Goal: Check status: Check status

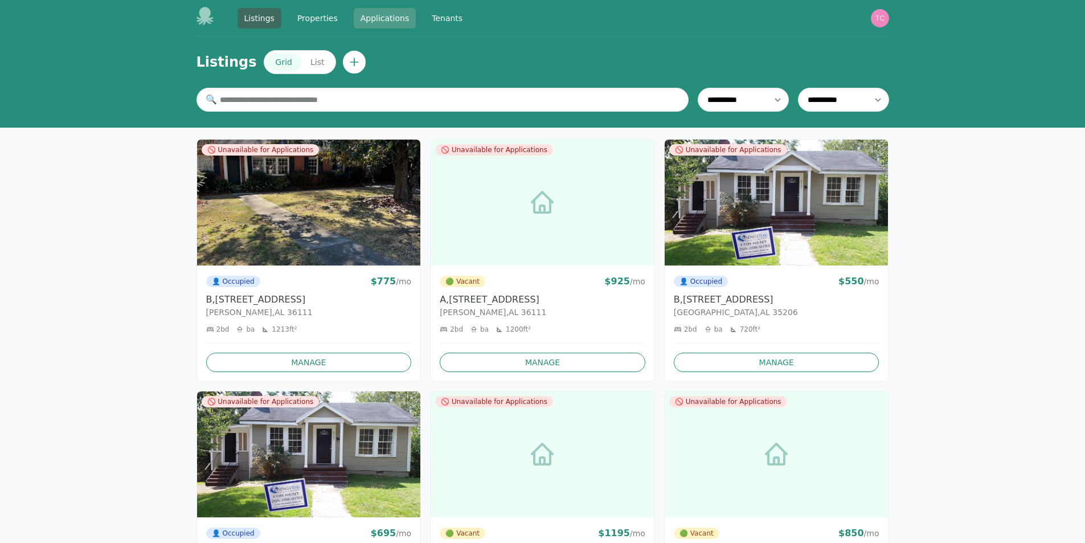
click at [372, 19] on link "Applications" at bounding box center [385, 18] width 63 height 20
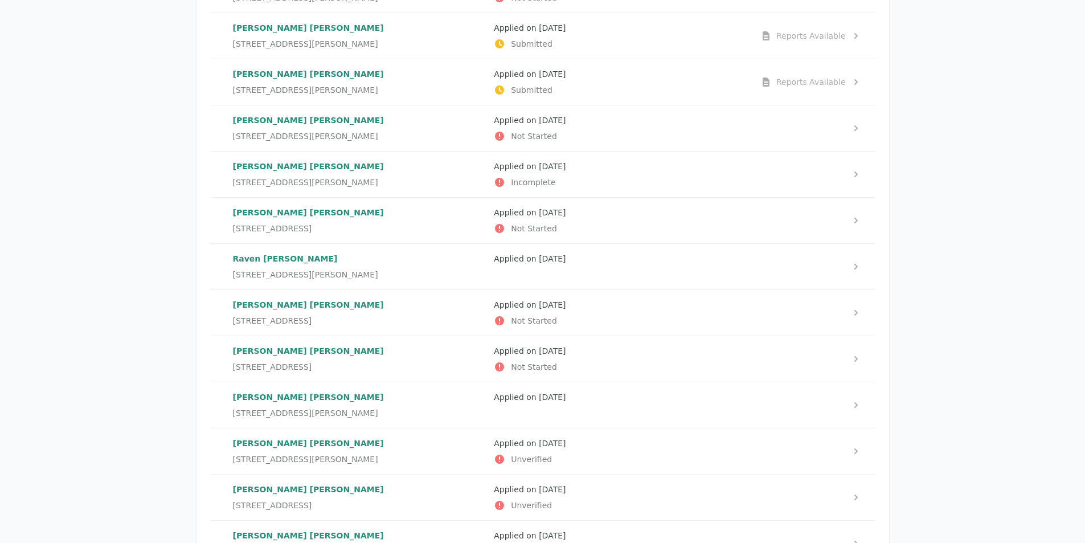
scroll to position [171, 0]
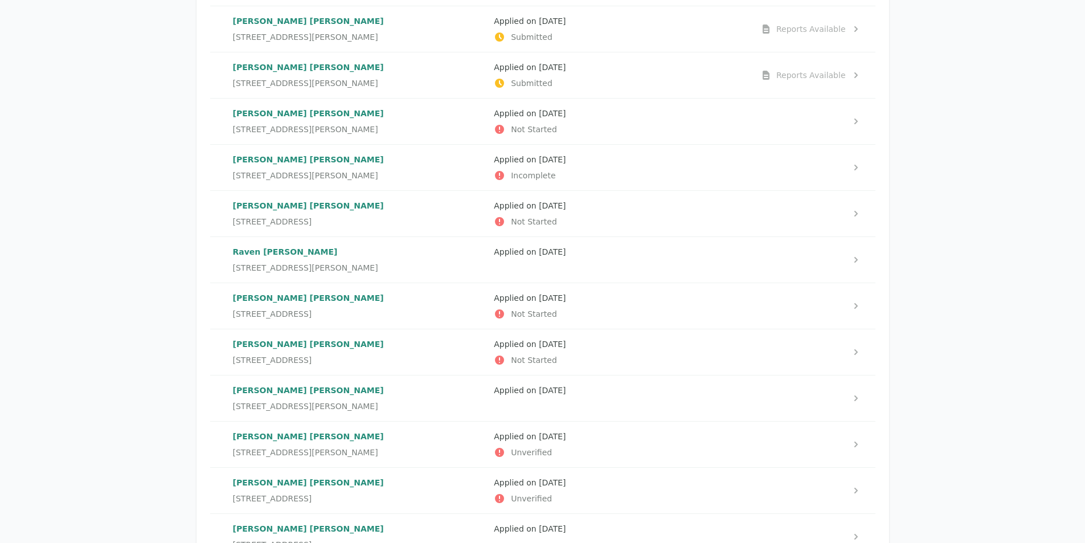
click at [392, 391] on p "[PERSON_NAME]" at bounding box center [359, 389] width 252 height 11
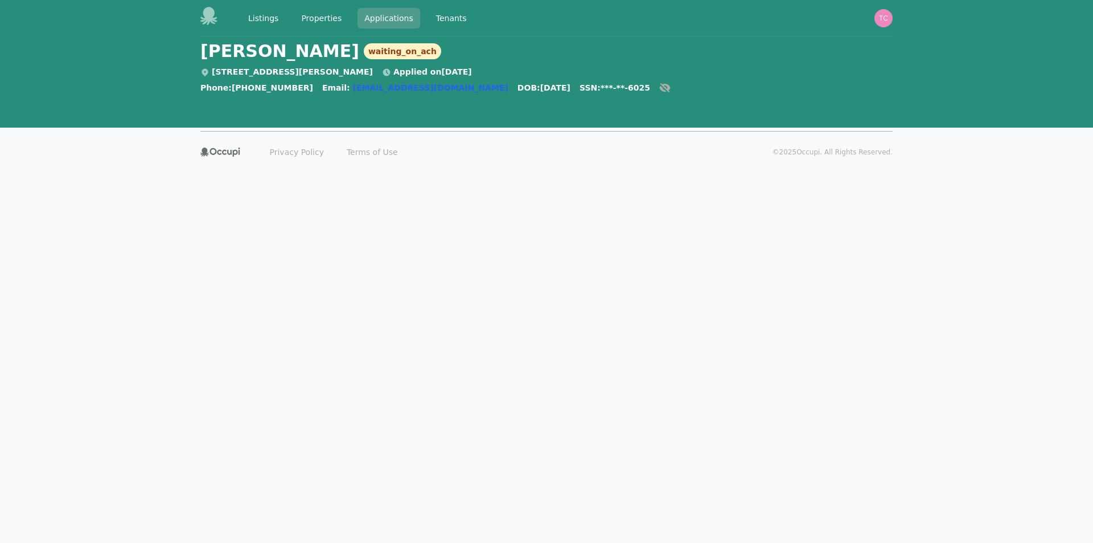
click at [385, 10] on link "Applications" at bounding box center [389, 18] width 63 height 20
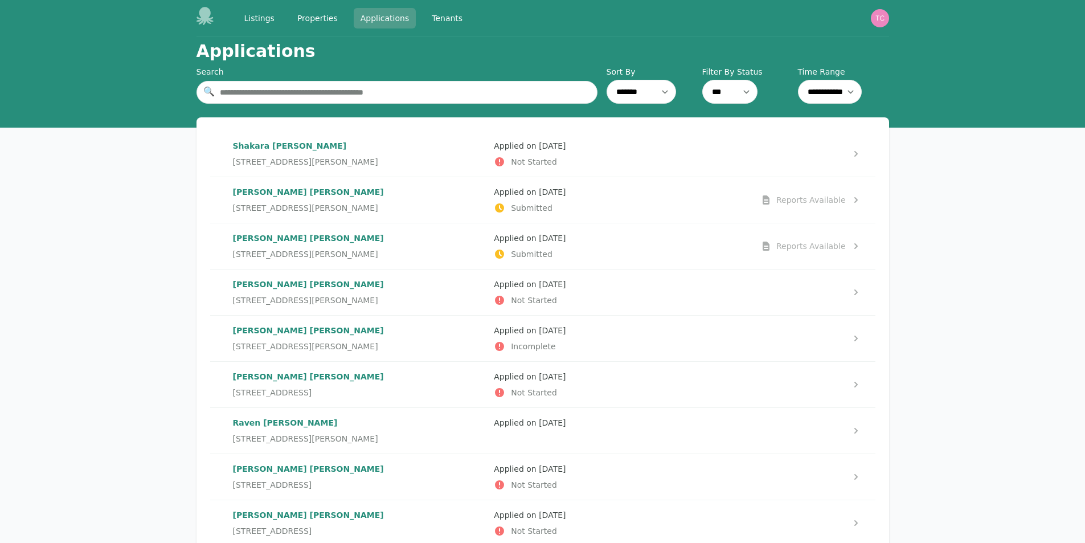
click at [387, 17] on link "Applications" at bounding box center [385, 18] width 63 height 20
click at [300, 251] on span "[STREET_ADDRESS][PERSON_NAME]" at bounding box center [305, 253] width 145 height 11
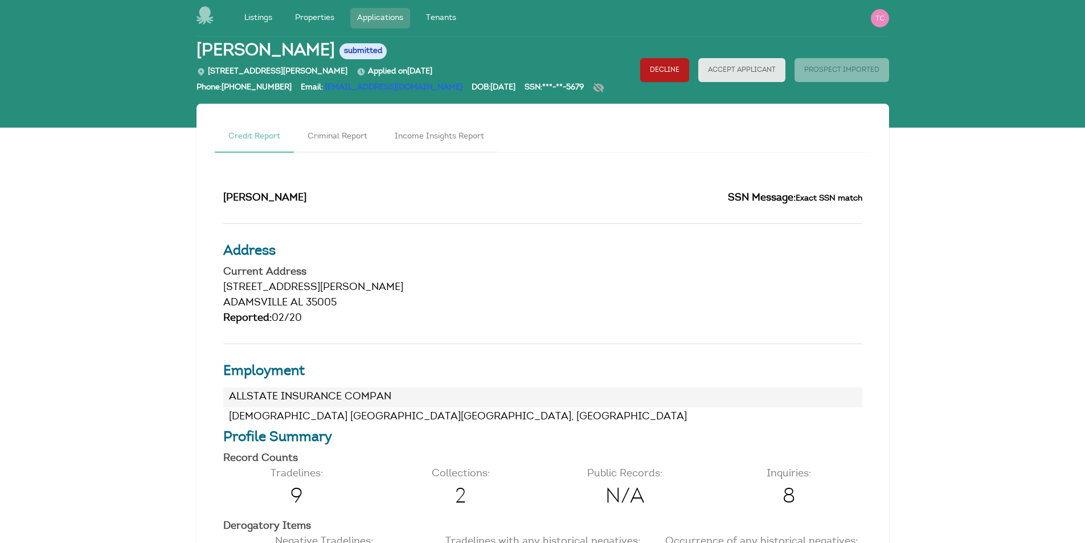
click at [393, 16] on link "Applications" at bounding box center [380, 18] width 60 height 20
